Goal: Task Accomplishment & Management: Manage account settings

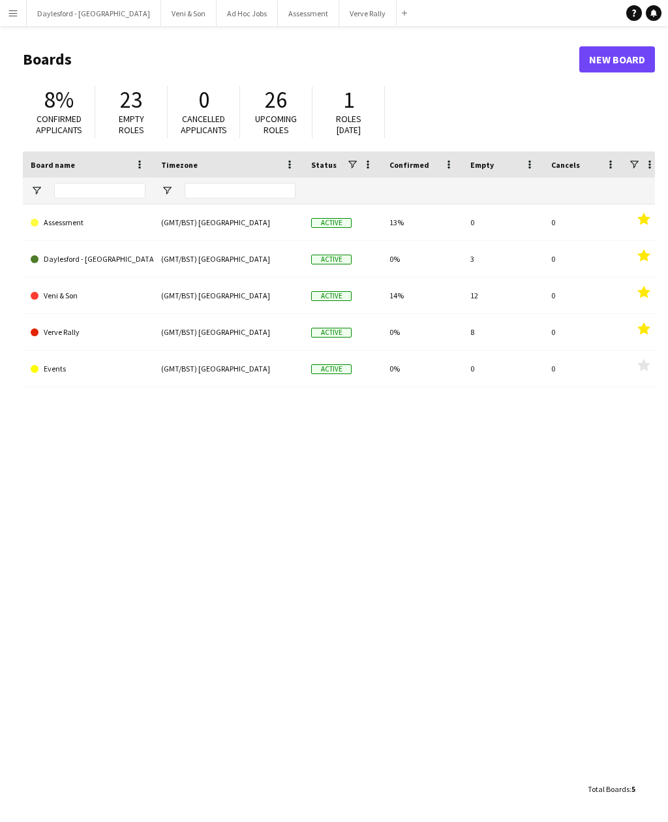
click at [161, 12] on button "Veni & Son Close" at bounding box center [188, 13] width 55 height 25
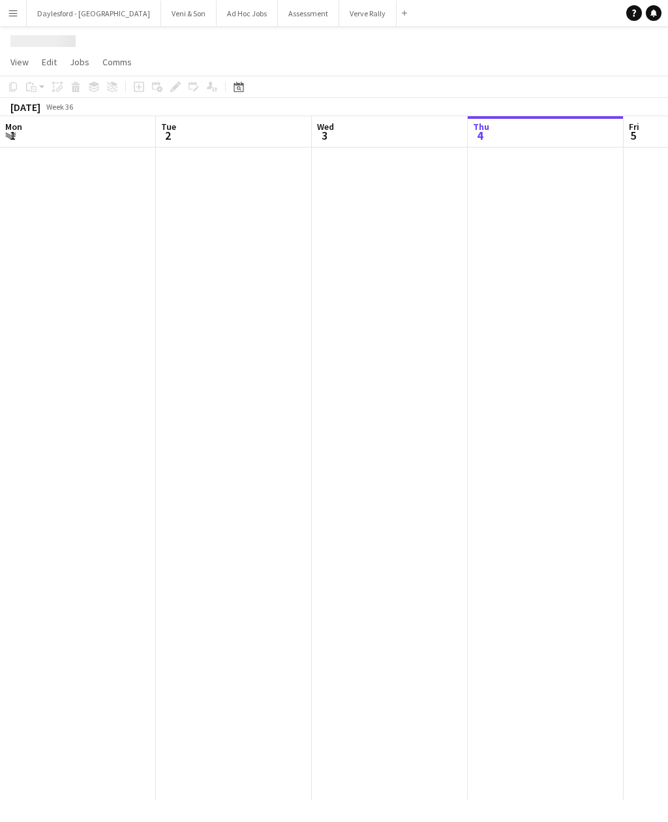
scroll to position [0, 312]
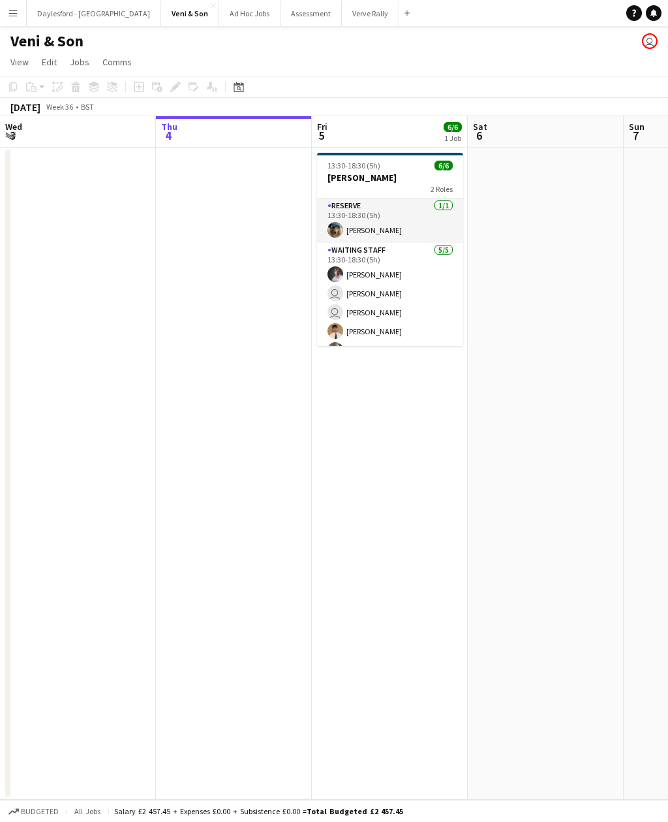
click at [398, 204] on app-card-role "Reserve [DATE] 13:30-18:30 (5h) [PERSON_NAME]" at bounding box center [390, 220] width 146 height 44
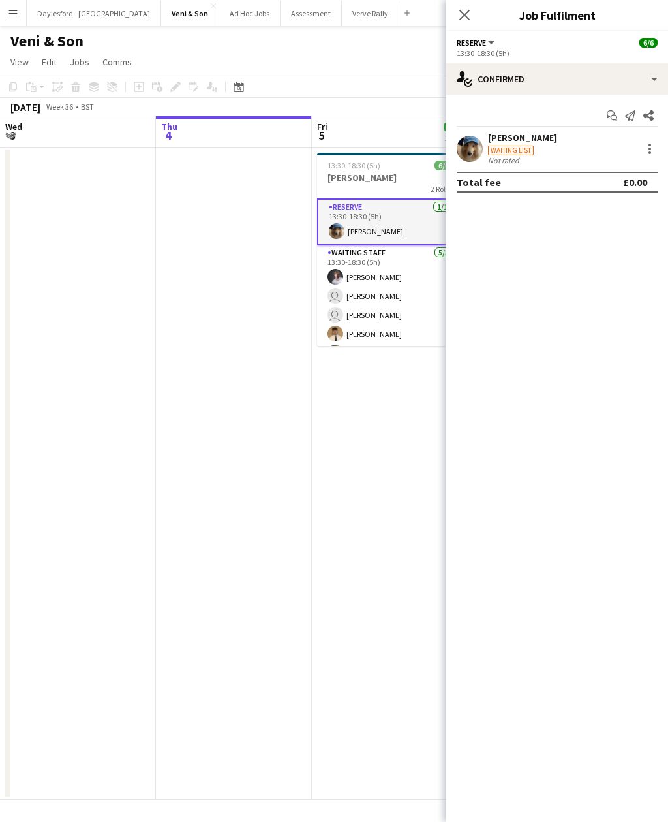
click at [405, 266] on app-card-role "Waiting Staff [DATE] 13:30-18:30 (5h) [PERSON_NAME] user [PERSON_NAME] user [PE…" at bounding box center [390, 305] width 146 height 120
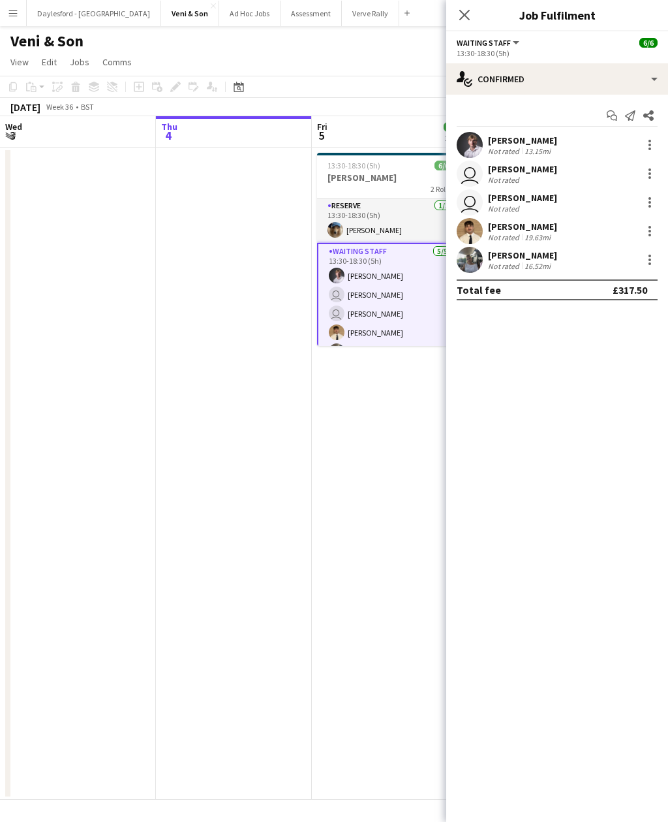
click at [650, 173] on div at bounding box center [650, 173] width 3 height 3
click at [617, 225] on span "Switch crew" at bounding box center [593, 228] width 55 height 11
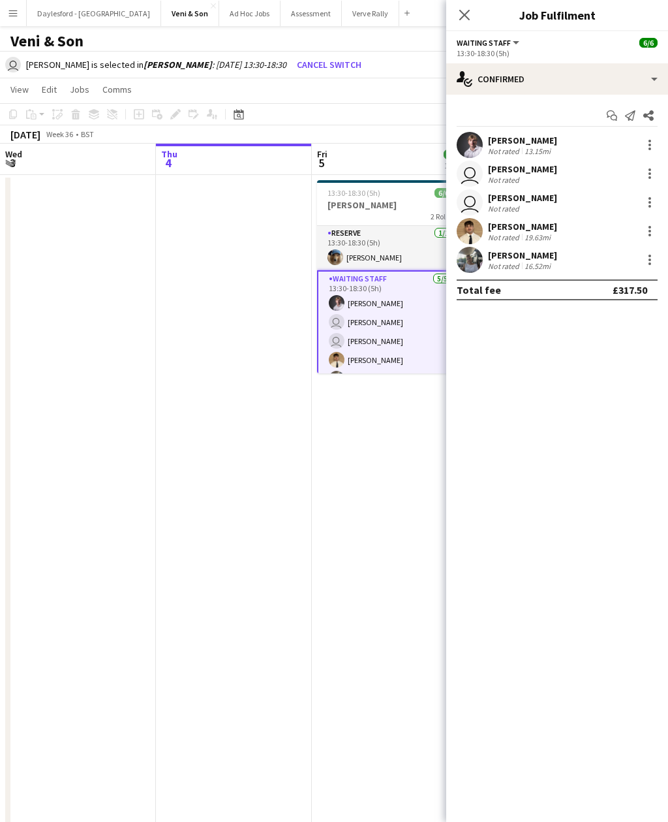
click at [472, 19] on app-icon "Close pop-in" at bounding box center [465, 15] width 16 height 16
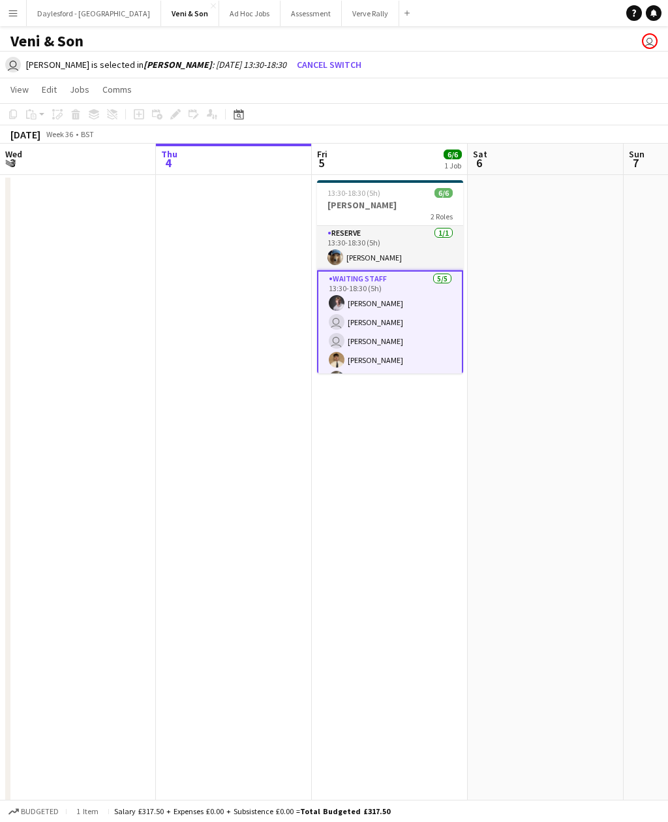
click at [403, 278] on app-card-role "Waiting Staff [DATE] 13:30-18:30 (5h) [PERSON_NAME] user [PERSON_NAME] user [PE…" at bounding box center [390, 331] width 146 height 123
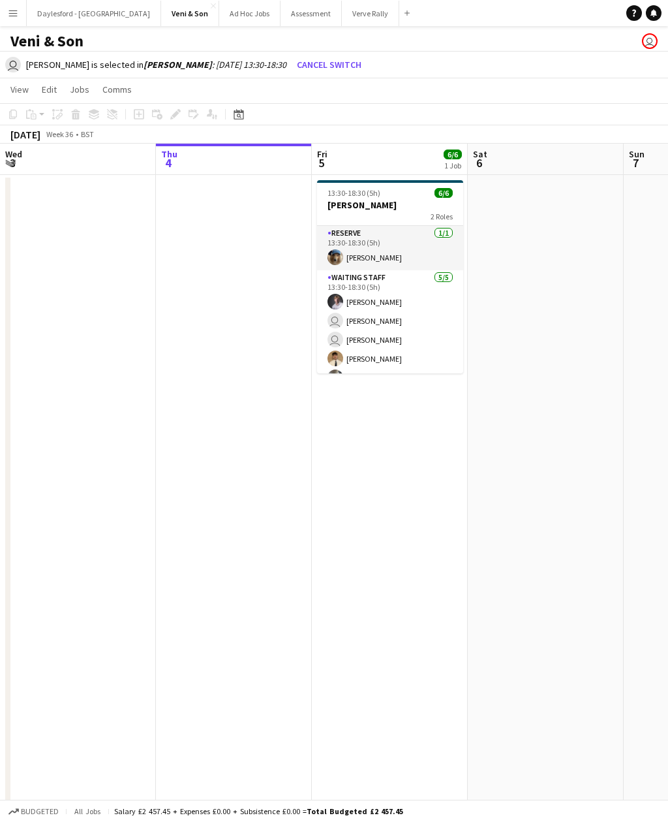
click at [405, 322] on app-card-role "Waiting Staff [DATE] 13:30-18:30 (5h) [PERSON_NAME] user [PERSON_NAME] user [PE…" at bounding box center [390, 330] width 146 height 120
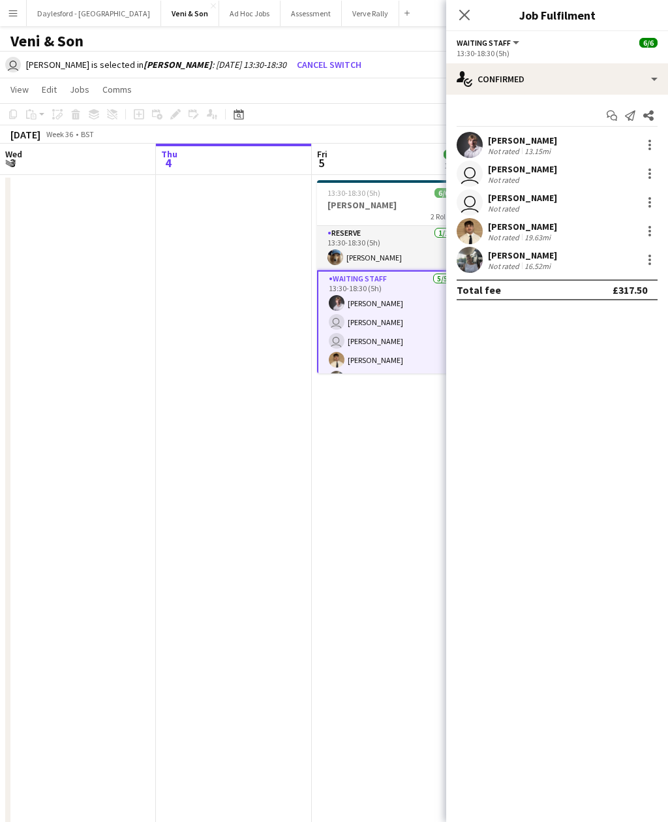
click at [553, 169] on div "[PERSON_NAME]" at bounding box center [522, 169] width 69 height 12
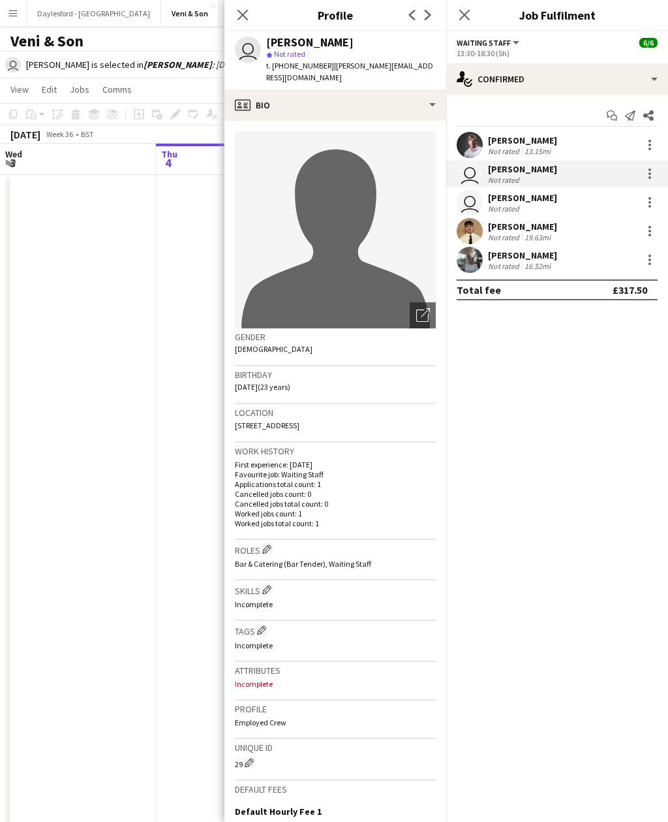
click at [238, 22] on app-icon "Close pop-in" at bounding box center [243, 15] width 16 height 16
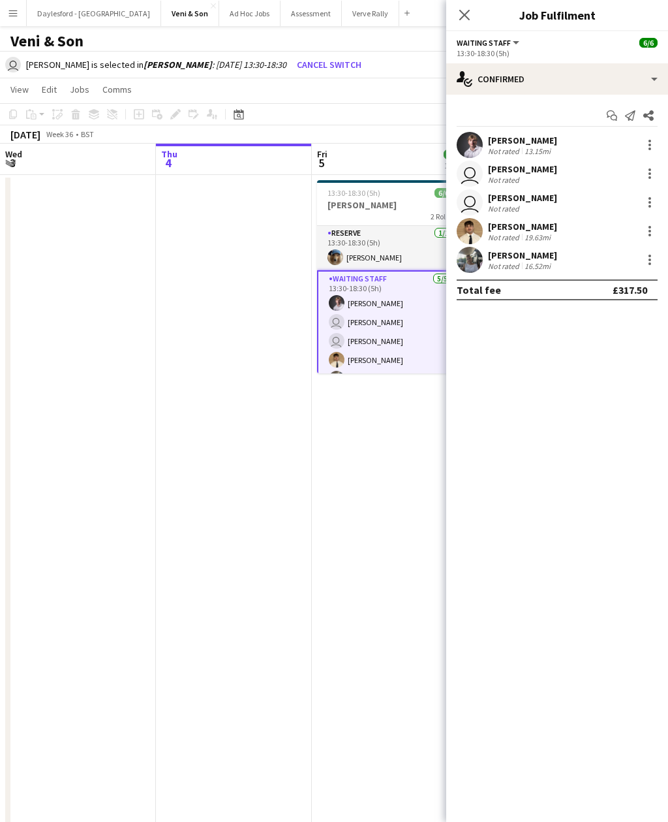
click at [467, 17] on icon at bounding box center [464, 15] width 10 height 10
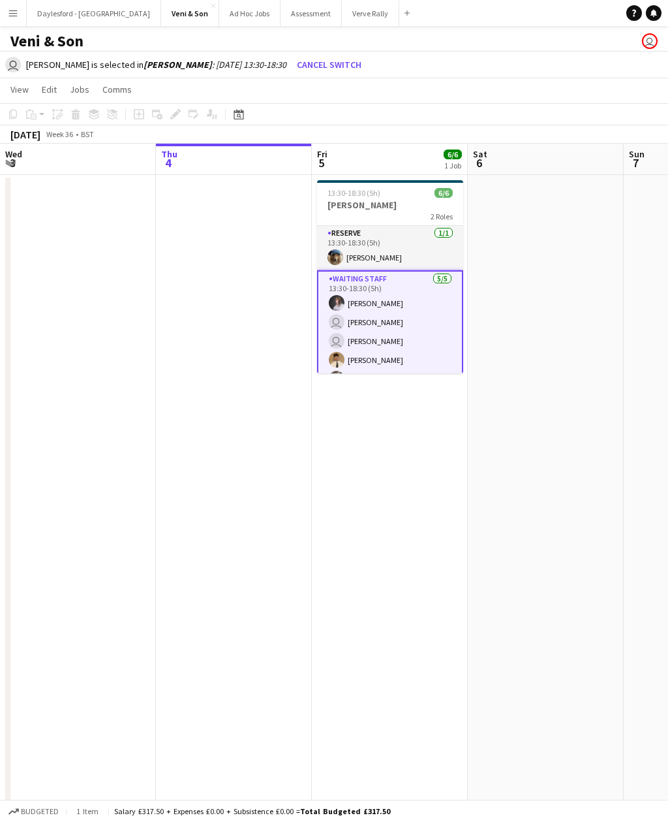
click at [399, 243] on app-card-role "Reserve [DATE] 13:30-18:30 (5h) [PERSON_NAME]" at bounding box center [390, 248] width 146 height 44
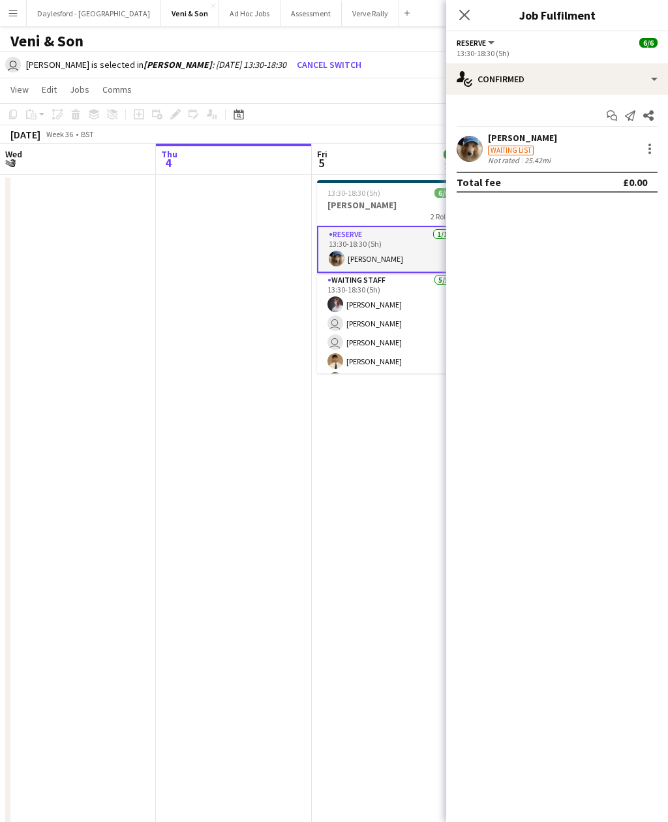
click at [401, 201] on h3 "[PERSON_NAME]" at bounding box center [390, 205] width 146 height 12
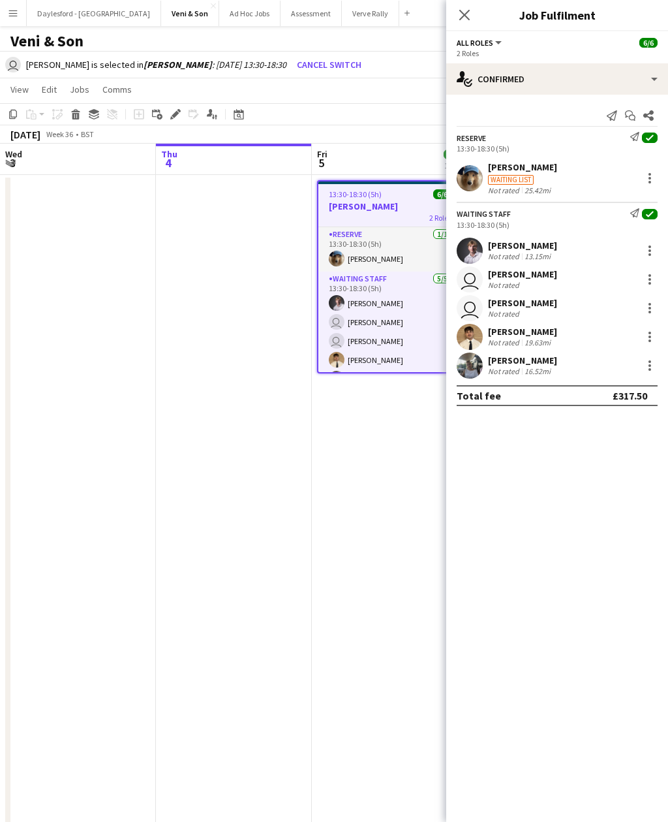
click at [651, 280] on div at bounding box center [650, 279] width 16 height 16
click at [601, 392] on span "Remove" at bounding box center [585, 396] width 39 height 11
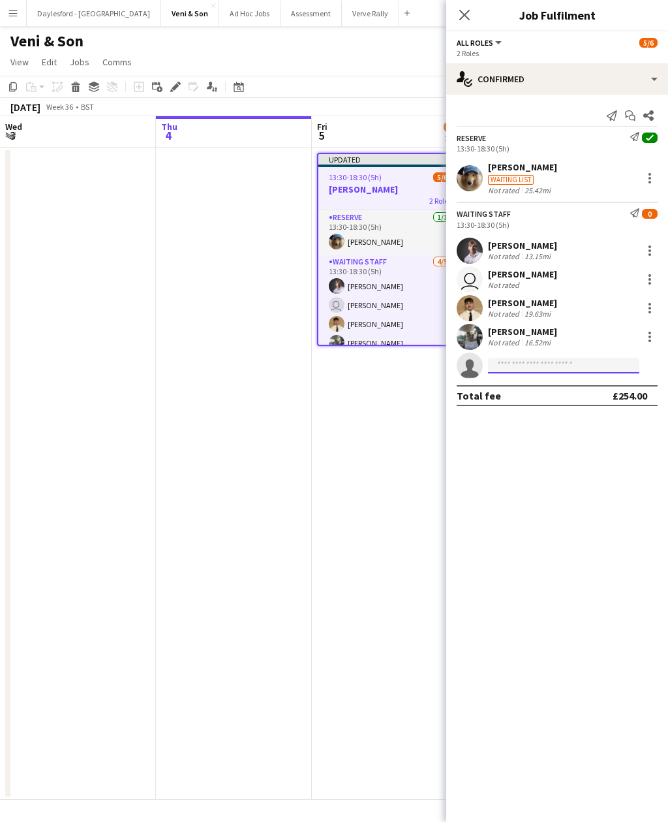
click at [550, 365] on input at bounding box center [563, 366] width 151 height 16
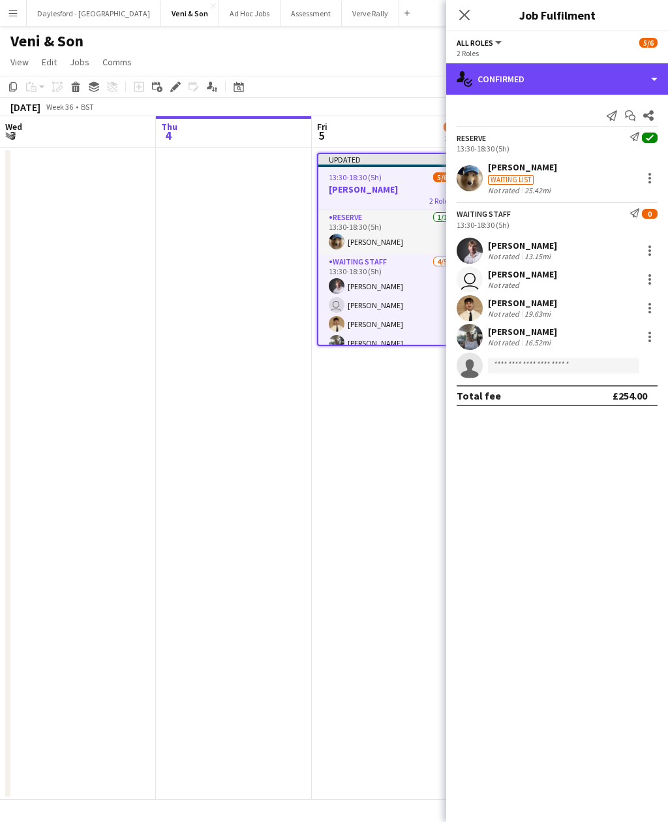
click at [652, 70] on div "single-neutral-actions-check-2 Confirmed" at bounding box center [557, 78] width 222 height 31
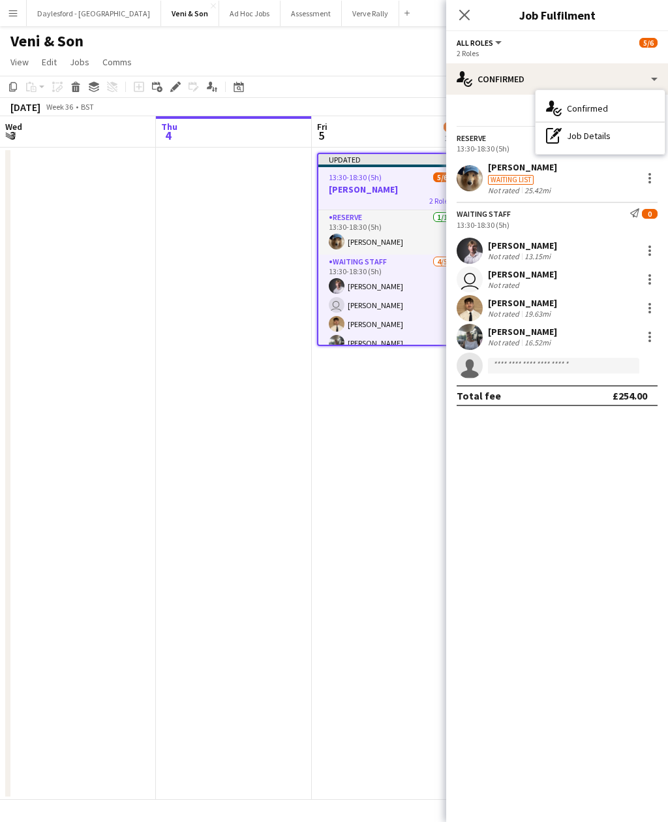
click at [556, 461] on mat-expansion-panel "check Confirmed Send notification Start chat Share Reserve Send notification ch…" at bounding box center [557, 458] width 222 height 727
click at [463, 14] on icon at bounding box center [464, 15] width 10 height 10
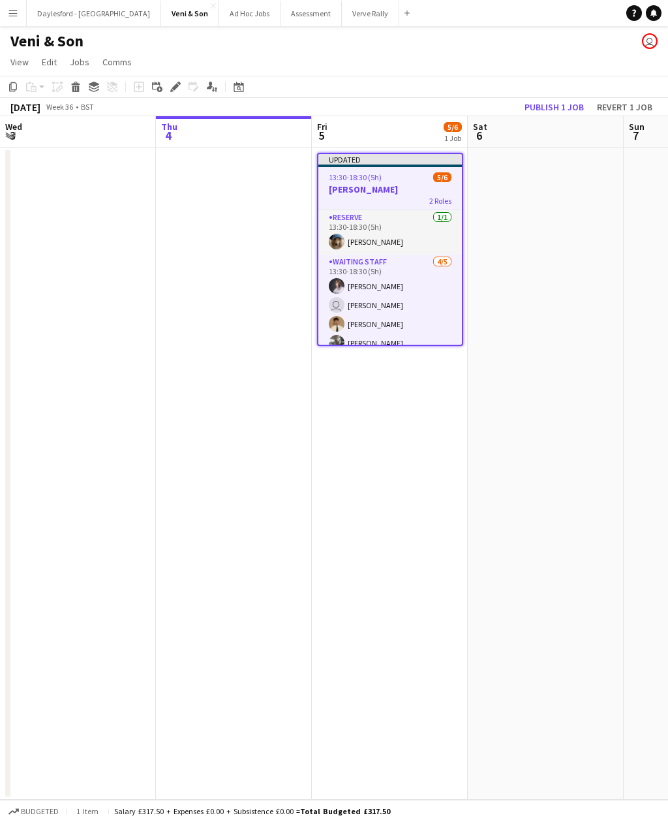
click at [556, 106] on button "Publish 1 job" at bounding box center [554, 107] width 70 height 17
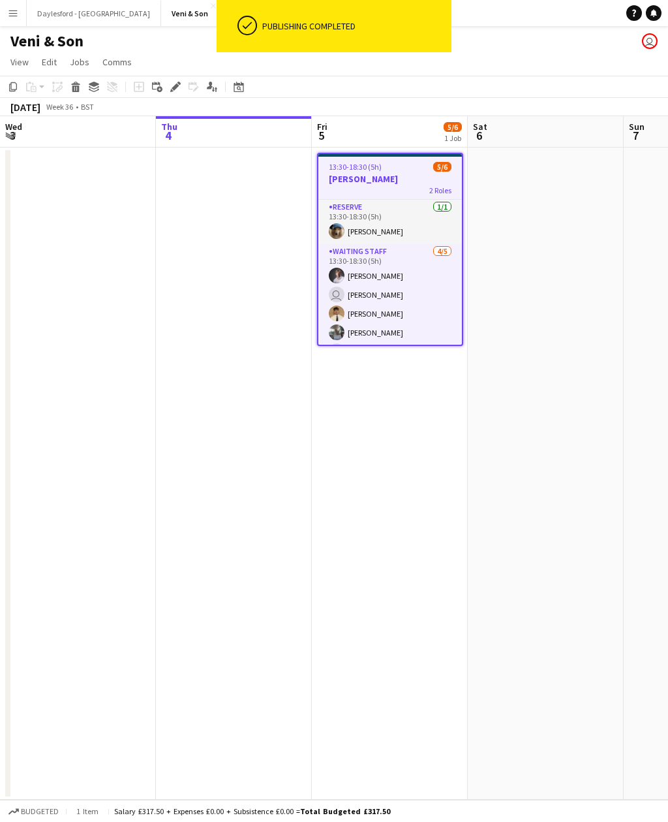
click at [421, 220] on app-card-role "Reserve [DATE] 13:30-18:30 (5h) [PERSON_NAME]" at bounding box center [390, 222] width 144 height 44
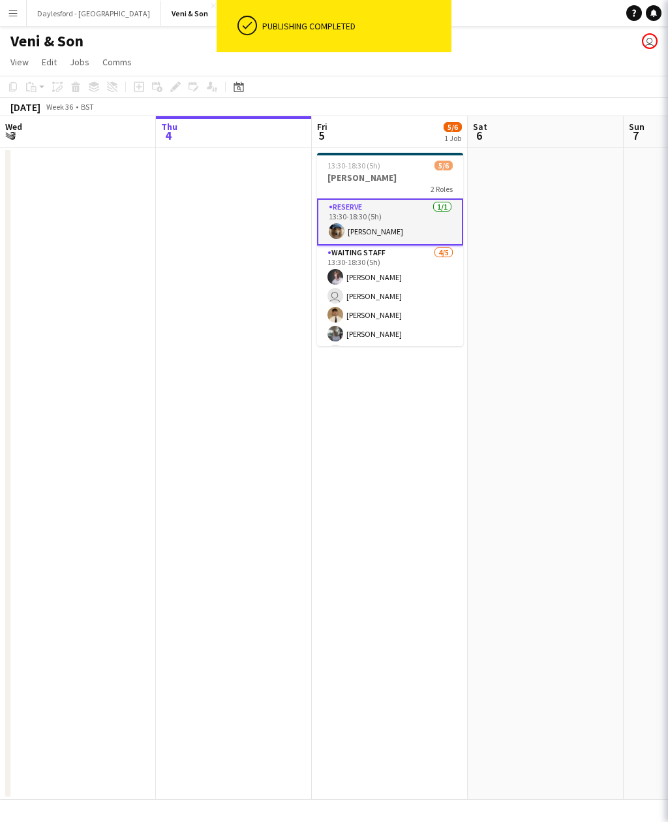
click at [416, 277] on app-card-role "Waiting Staff [DATE] 13:30-18:30 (5h) [PERSON_NAME] user [PERSON_NAME] [PERSON_…" at bounding box center [390, 305] width 146 height 120
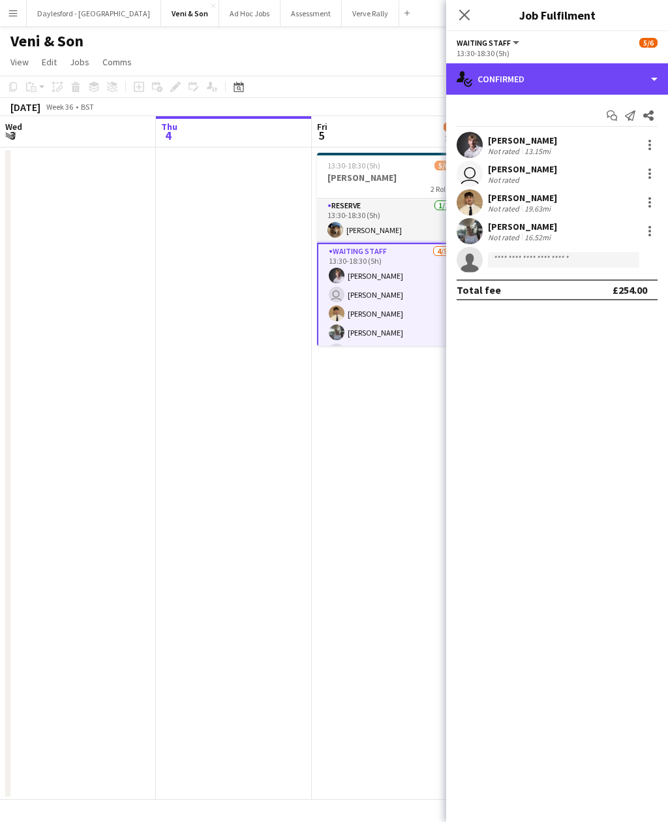
click at [660, 73] on div "single-neutral-actions-check-2 Confirmed" at bounding box center [557, 78] width 222 height 31
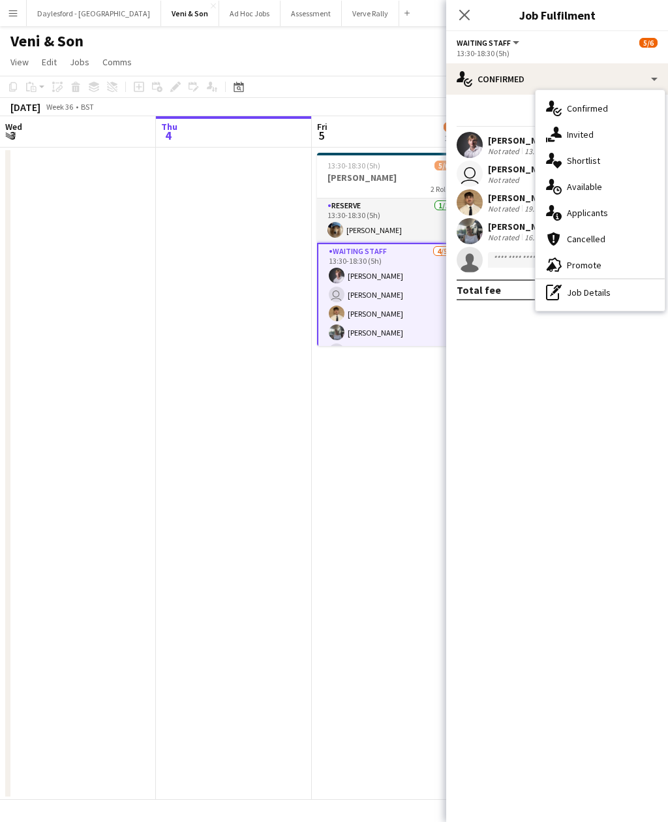
click at [604, 138] on div "single-neutral-actions-share-1 Invited" at bounding box center [600, 134] width 129 height 26
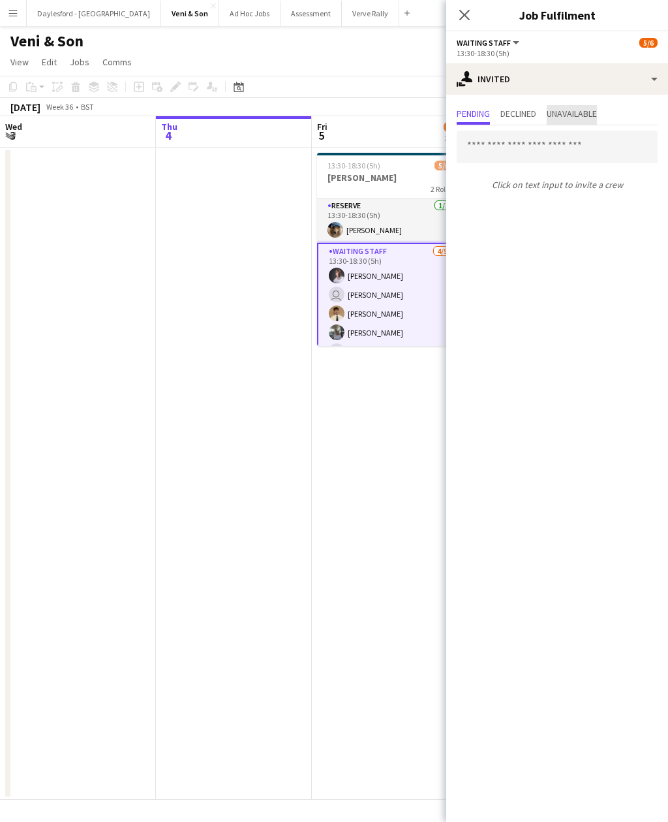
click at [594, 114] on span "Unavailable" at bounding box center [572, 113] width 50 height 9
click at [525, 117] on span "Declined" at bounding box center [519, 113] width 36 height 9
click at [471, 107] on span "Pending" at bounding box center [473, 115] width 33 height 20
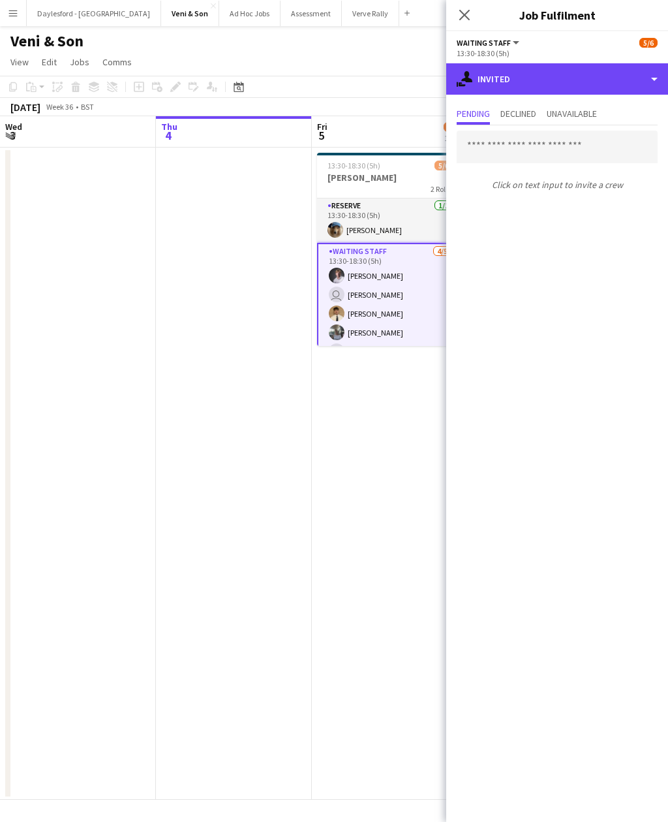
click at [655, 82] on div "single-neutral-actions-share-1 Invited" at bounding box center [557, 78] width 222 height 31
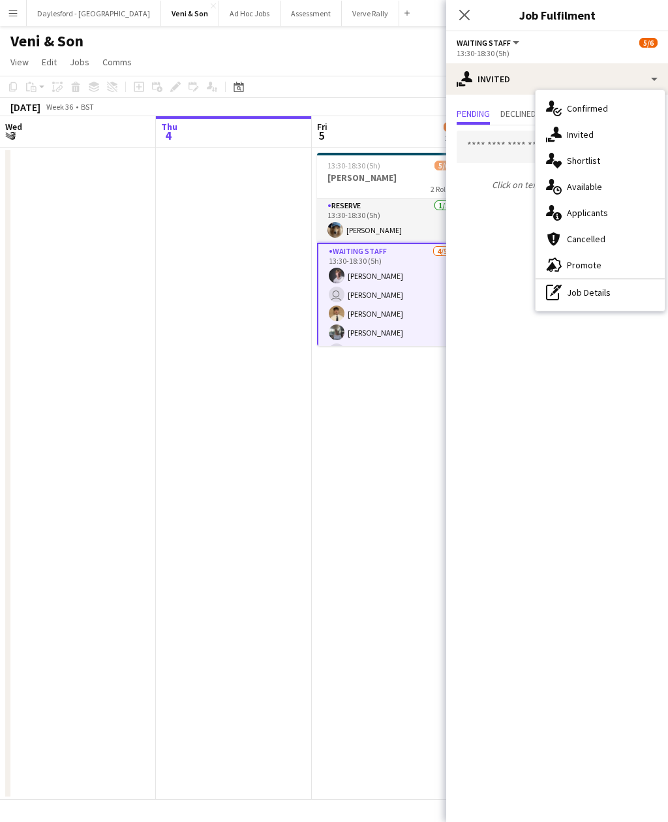
click at [607, 189] on div "single-neutral-actions-upload Available" at bounding box center [600, 187] width 129 height 26
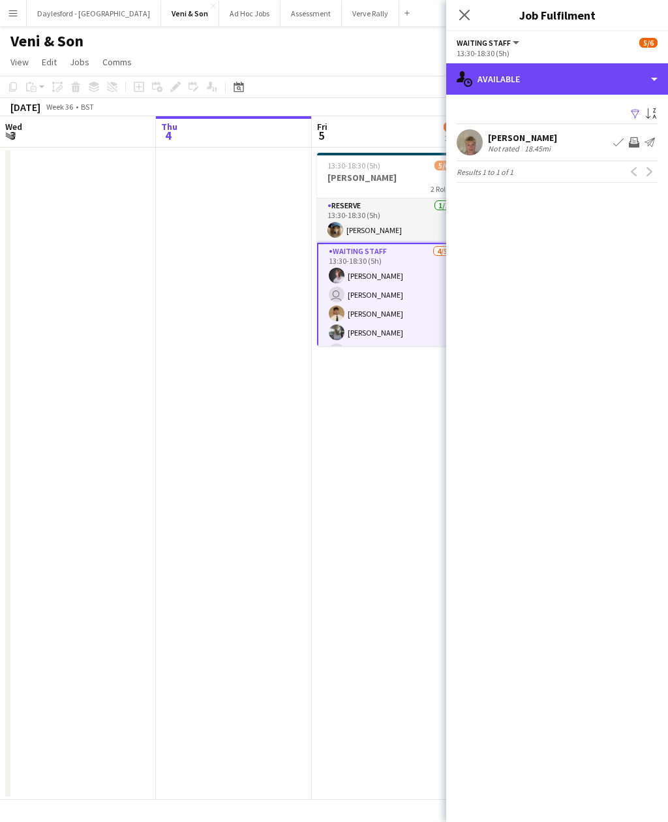
click at [651, 75] on div "single-neutral-actions-upload Available" at bounding box center [557, 78] width 222 height 31
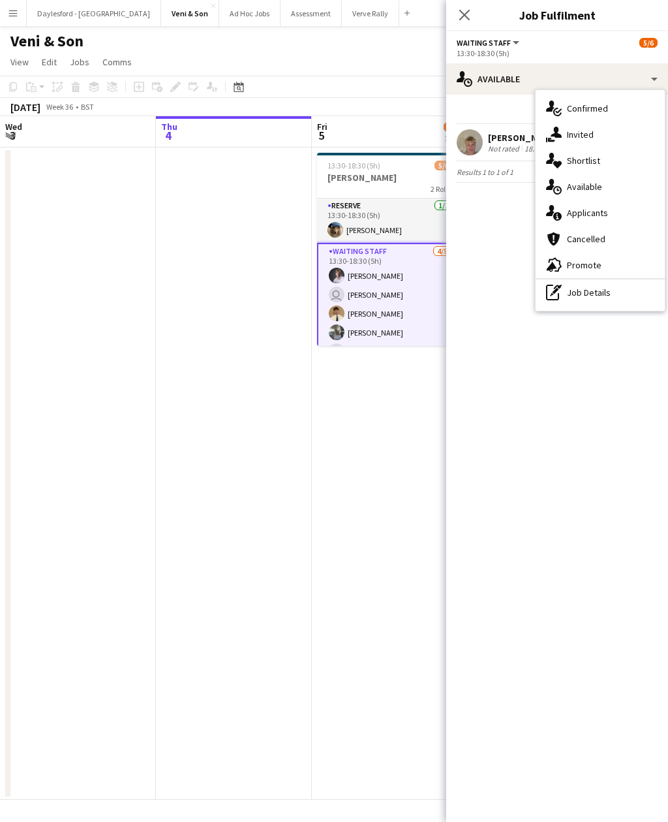
click at [608, 212] on div "single-neutral-actions-information Applicants" at bounding box center [600, 213] width 129 height 26
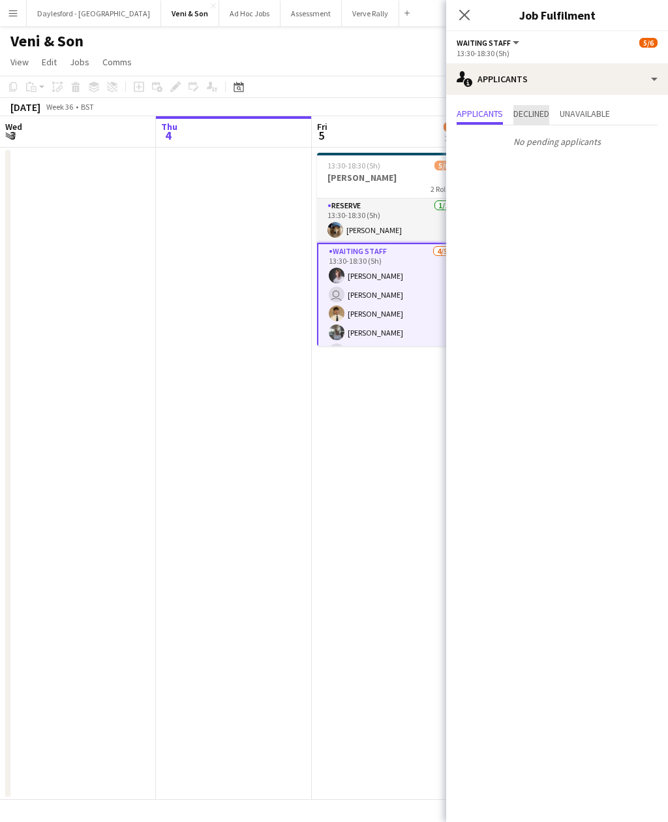
click at [531, 110] on span "Declined" at bounding box center [532, 113] width 36 height 9
click at [596, 116] on span "Unavailable" at bounding box center [585, 113] width 50 height 9
click at [480, 112] on span "Applicants" at bounding box center [480, 113] width 46 height 9
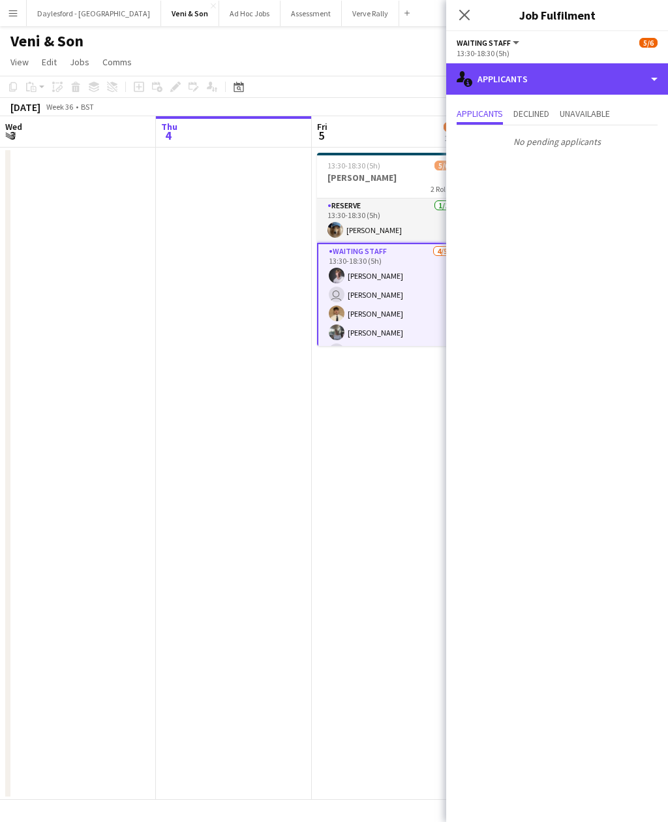
click at [656, 79] on div "single-neutral-actions-information Applicants" at bounding box center [557, 78] width 222 height 31
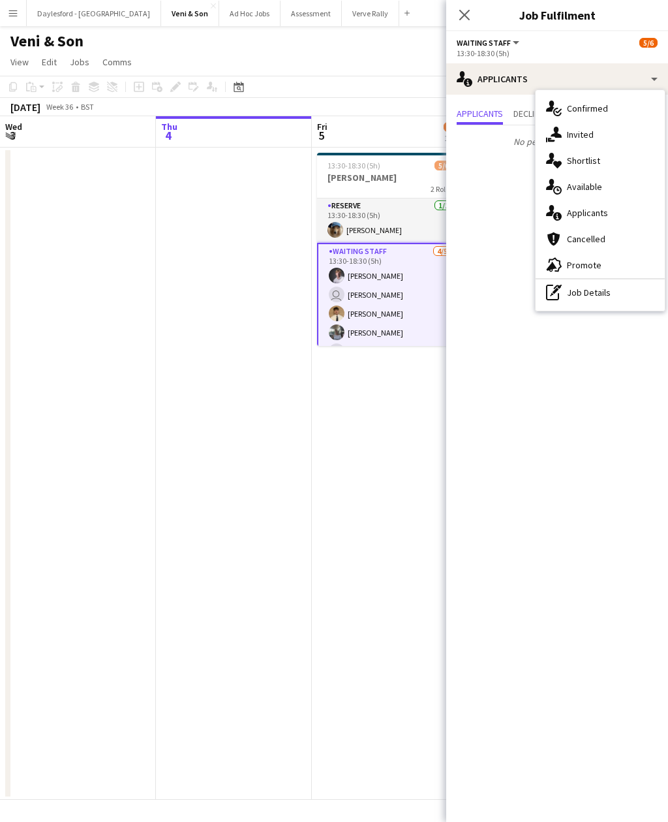
click at [601, 209] on span "Applicants" at bounding box center [587, 213] width 41 height 12
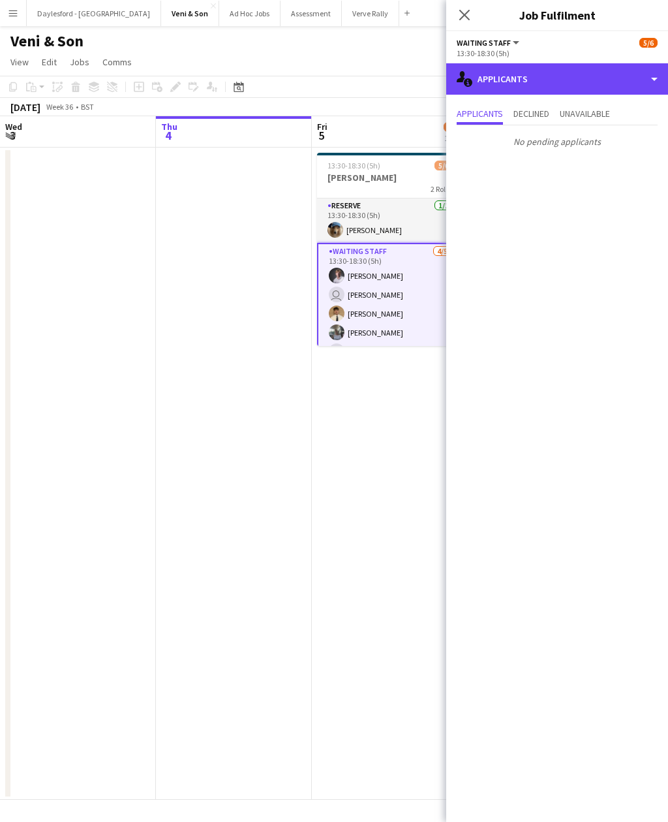
click at [629, 81] on div "single-neutral-actions-information Applicants" at bounding box center [557, 78] width 222 height 31
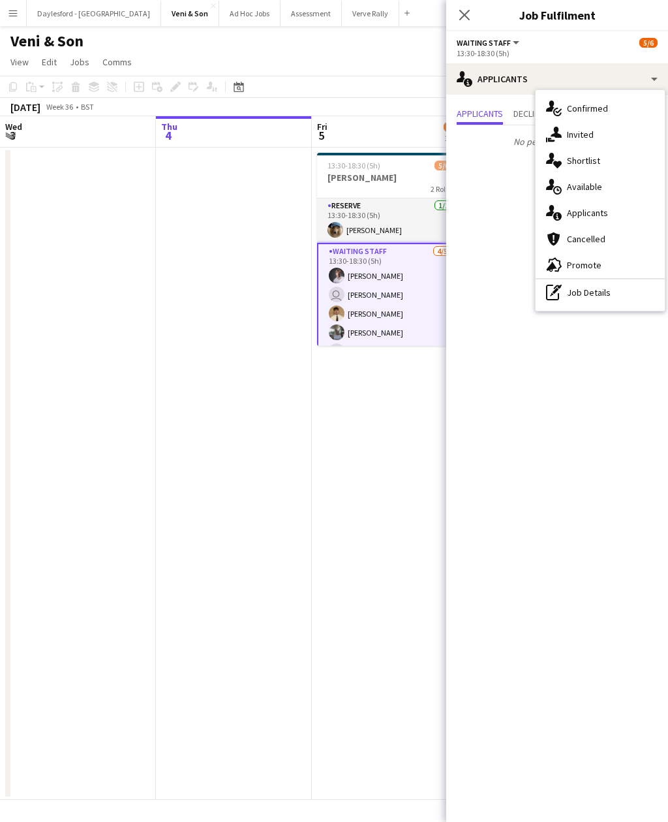
click at [600, 213] on span "Applicants" at bounding box center [587, 213] width 41 height 12
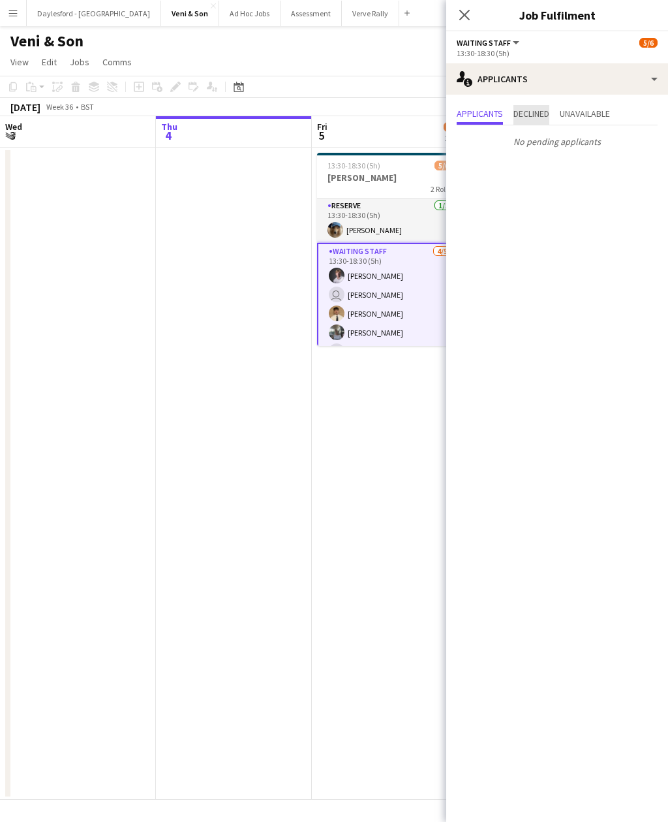
click at [534, 116] on span "Declined" at bounding box center [532, 113] width 36 height 9
click at [608, 123] on span "Unavailable" at bounding box center [585, 115] width 50 height 20
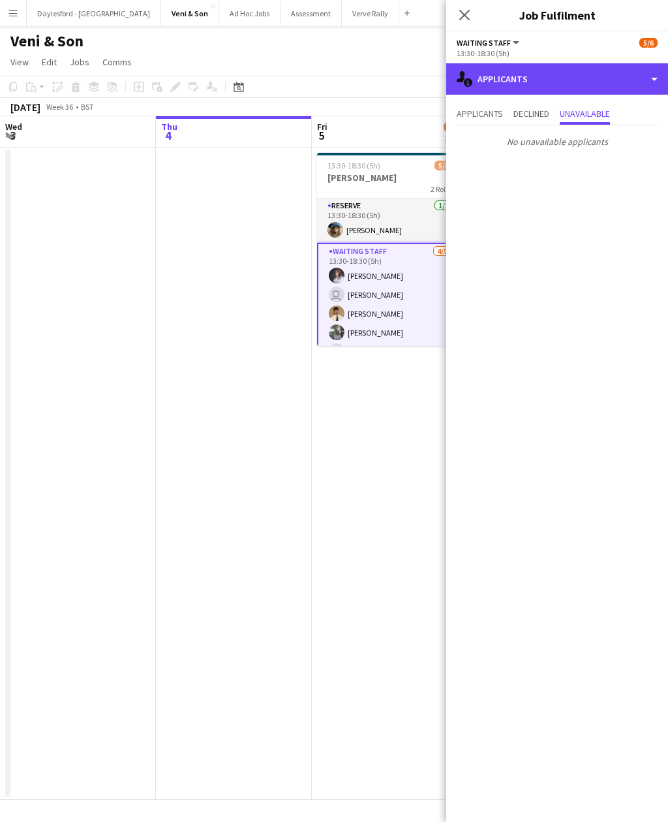
click at [655, 83] on div "single-neutral-actions-information Applicants" at bounding box center [557, 78] width 222 height 31
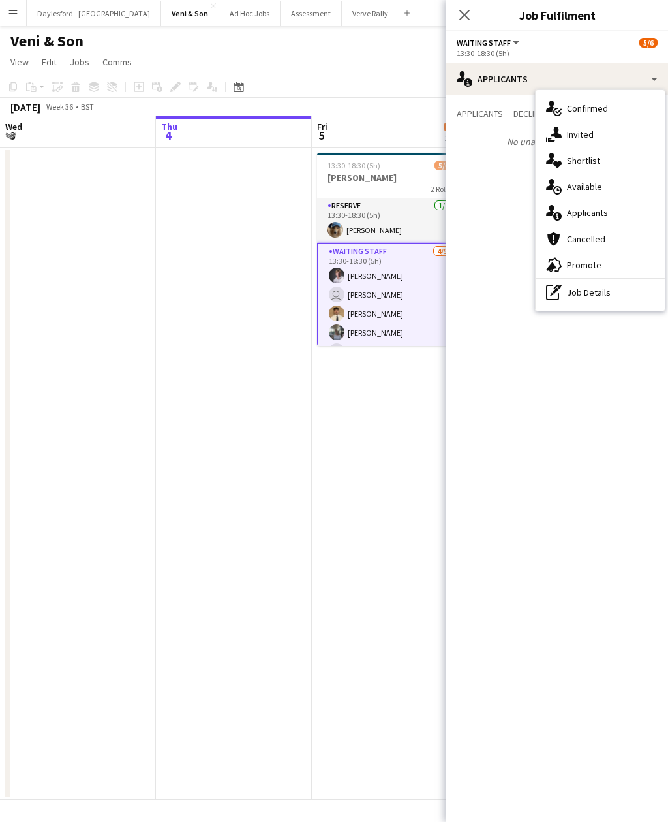
click at [609, 131] on div "single-neutral-actions-share-1 Invited" at bounding box center [600, 134] width 129 height 26
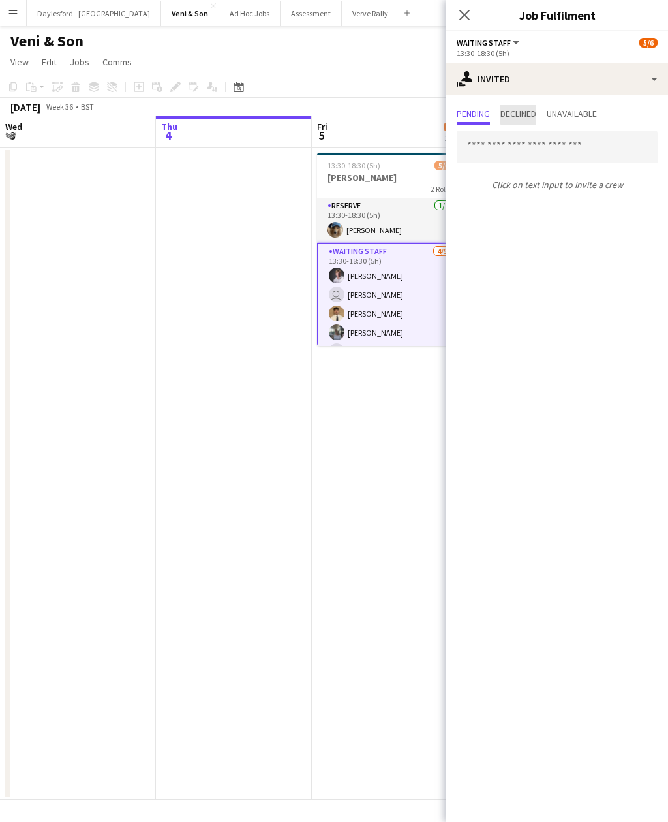
click at [524, 114] on span "Declined" at bounding box center [519, 113] width 36 height 9
click at [590, 117] on span "Unavailable" at bounding box center [572, 113] width 50 height 9
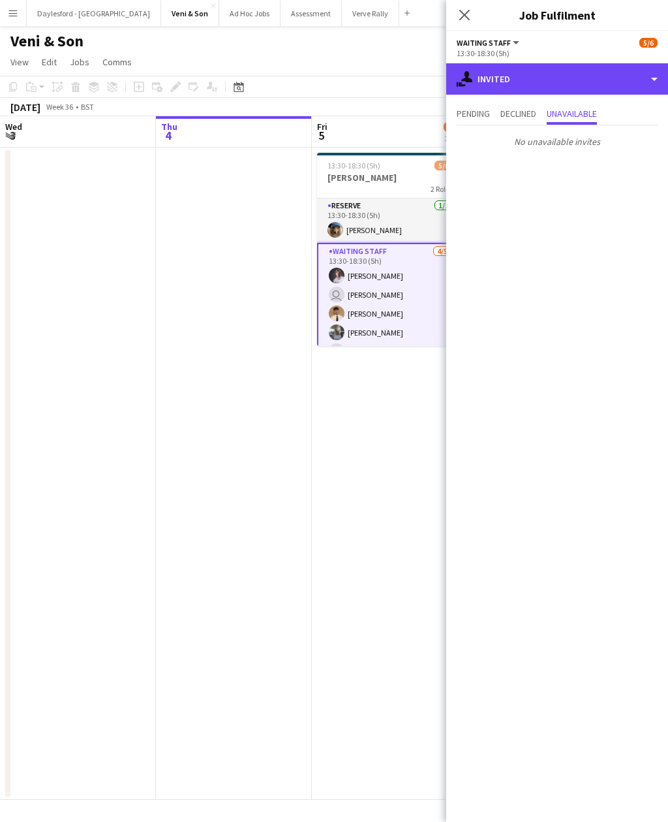
click at [664, 76] on div "single-neutral-actions-share-1 Invited" at bounding box center [557, 78] width 222 height 31
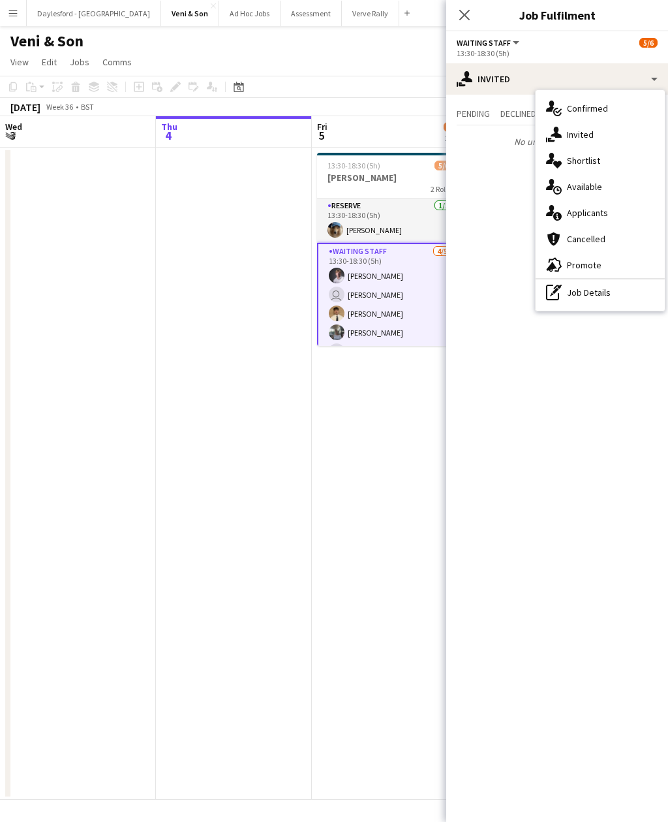
click at [608, 181] on div "single-neutral-actions-upload Available" at bounding box center [600, 187] width 129 height 26
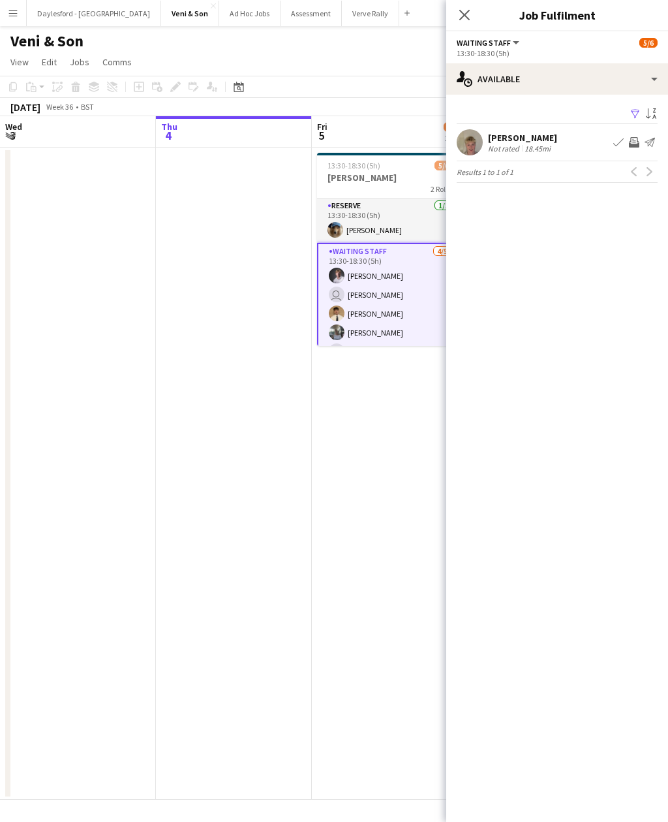
click at [635, 145] on app-icon "Invite crew" at bounding box center [634, 142] width 10 height 10
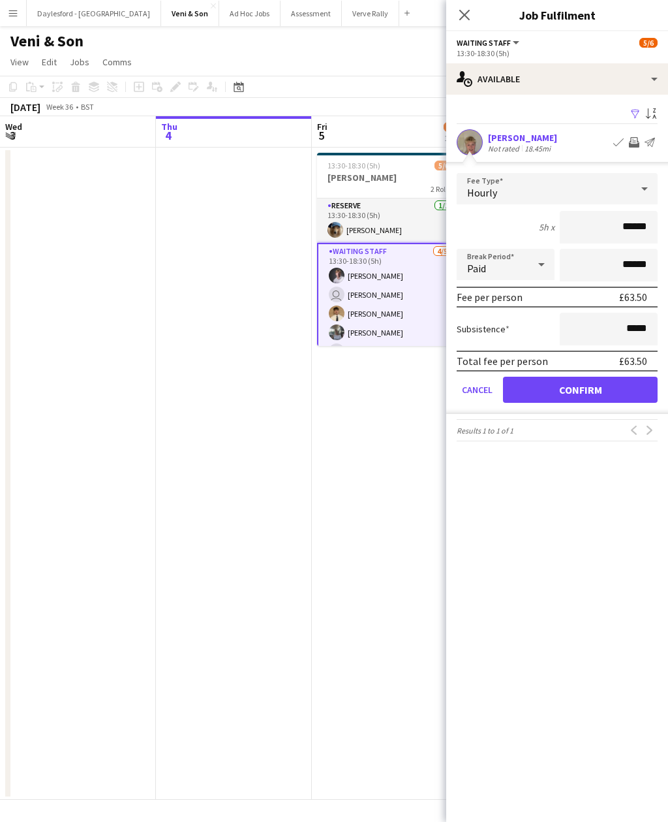
click at [653, 136] on button "Send notification" at bounding box center [650, 142] width 16 height 16
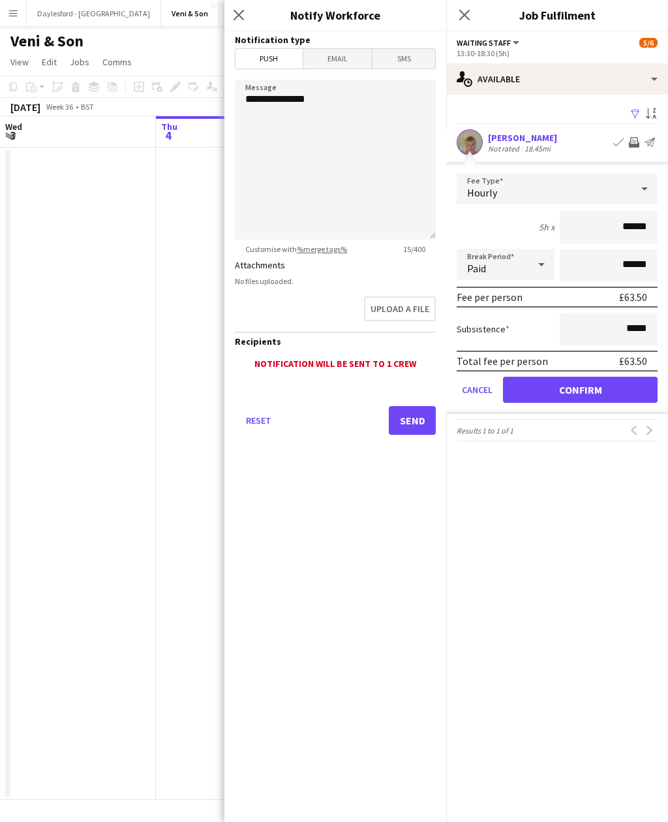
click at [467, 11] on icon "Close pop-in" at bounding box center [464, 15] width 10 height 10
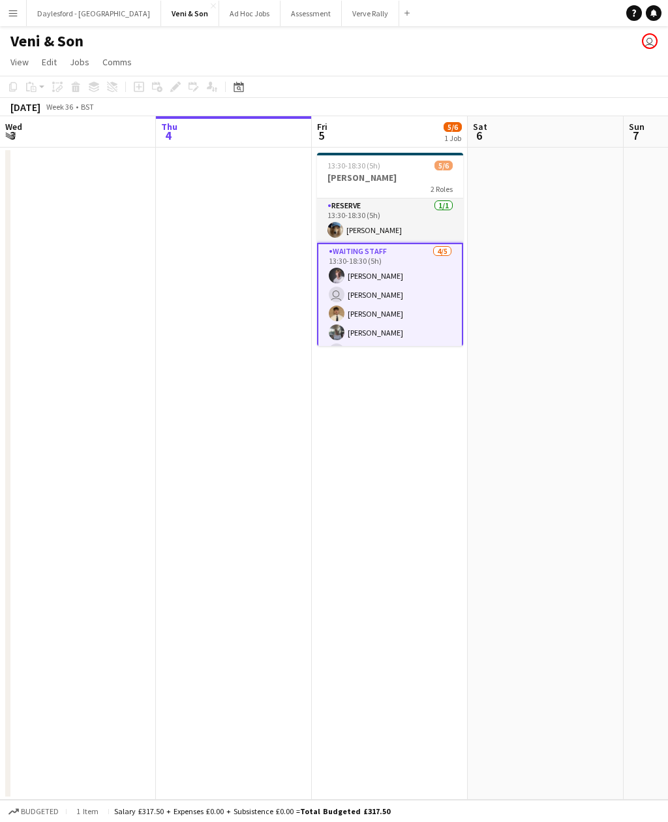
click at [431, 271] on app-card-role "Waiting Staff [DATE] 13:30-18:30 (5h) [PERSON_NAME] user [PERSON_NAME] [PERSON_…" at bounding box center [390, 304] width 146 height 123
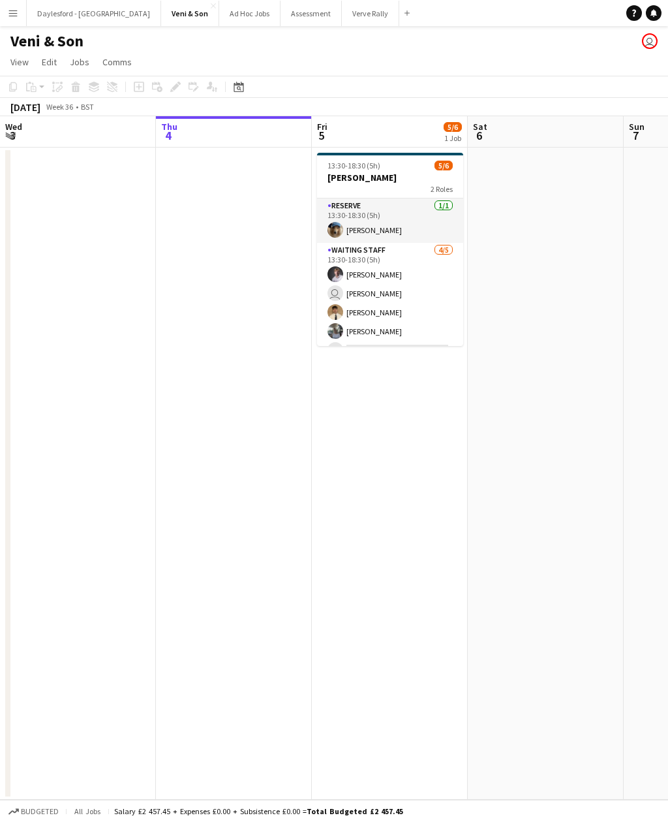
click at [412, 253] on app-card-role "Waiting Staff [DATE] 13:30-18:30 (5h) [PERSON_NAME] user [PERSON_NAME] [PERSON_…" at bounding box center [390, 303] width 146 height 120
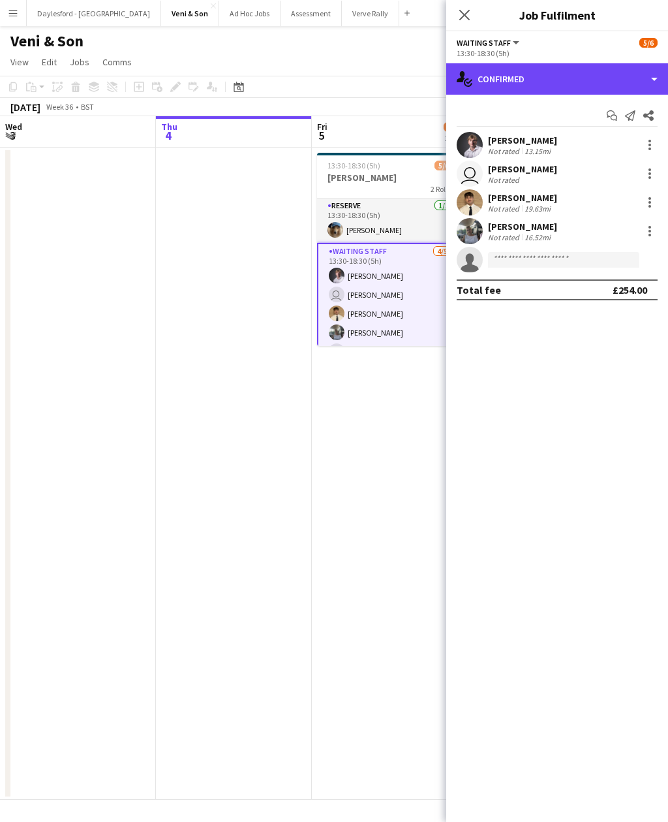
click at [657, 78] on div "single-neutral-actions-check-2 Confirmed" at bounding box center [557, 78] width 222 height 31
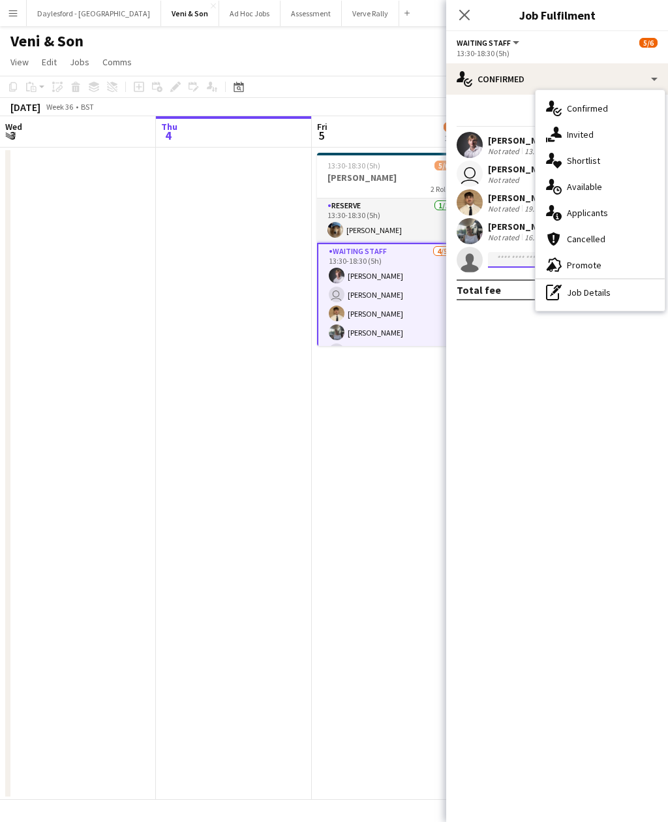
click at [521, 253] on input at bounding box center [563, 260] width 151 height 16
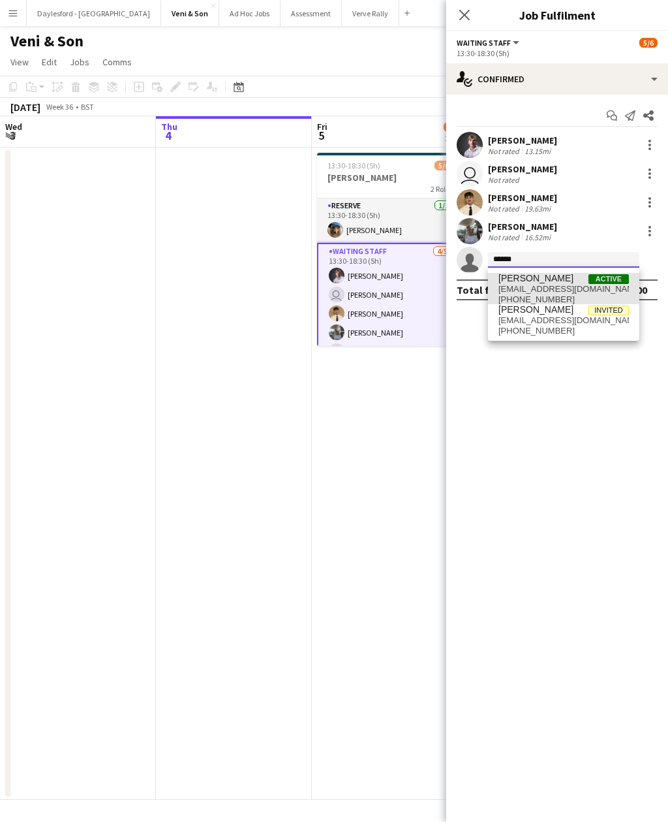
type input "******"
click at [538, 283] on span "[PERSON_NAME]" at bounding box center [536, 278] width 75 height 11
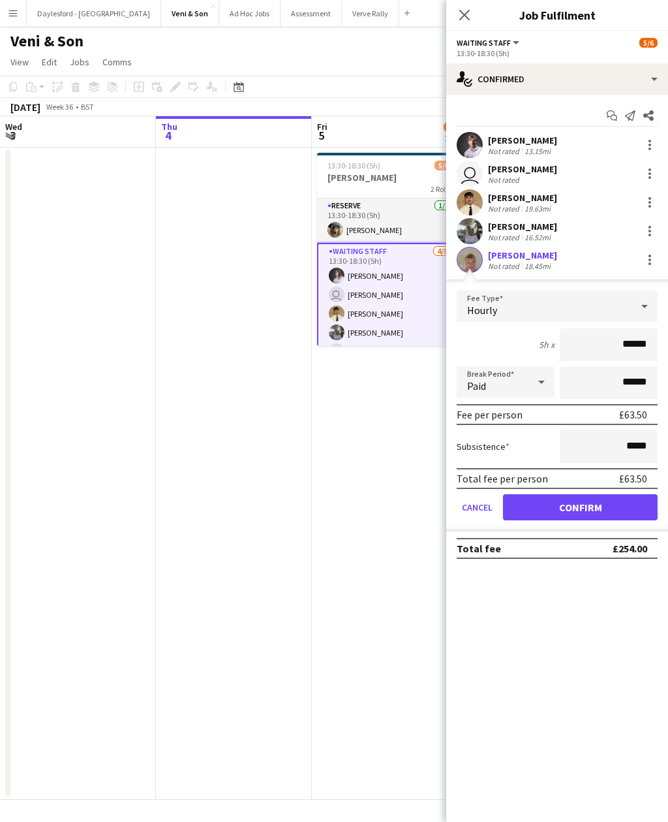
click at [472, 16] on app-icon "Close pop-in" at bounding box center [465, 15] width 16 height 16
